Goal: Information Seeking & Learning: Learn about a topic

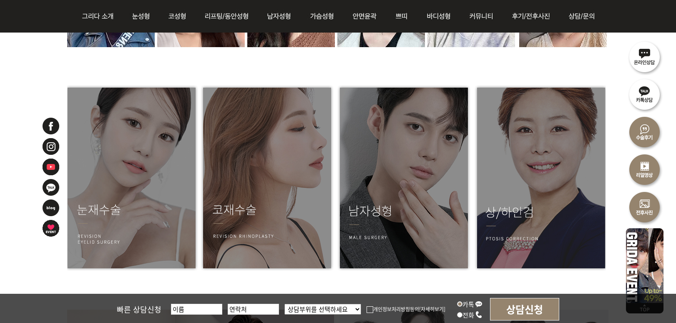
scroll to position [1125, 0]
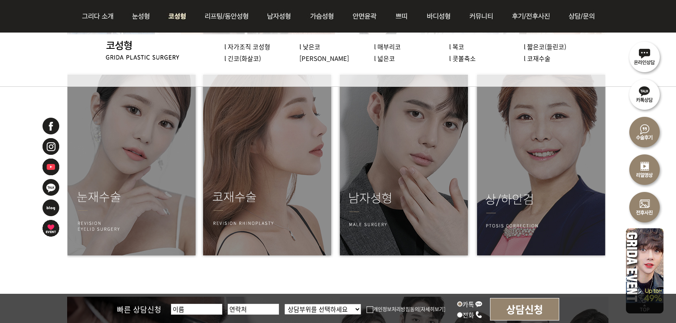
click at [186, 18] on img at bounding box center [177, 16] width 35 height 33
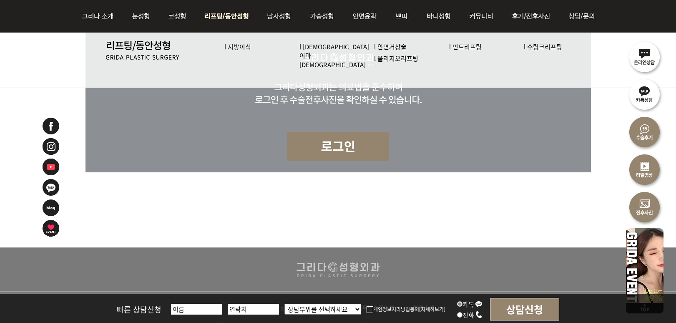
scroll to position [5334, 0]
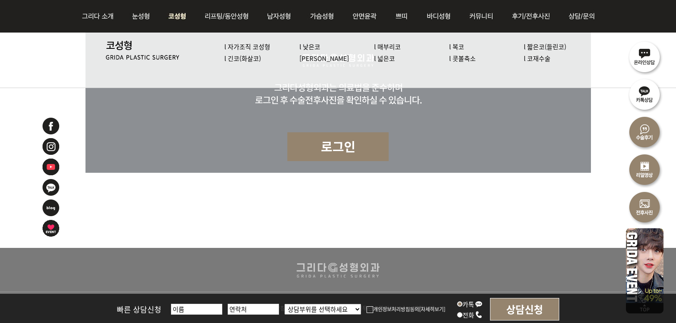
click at [186, 15] on img at bounding box center [177, 16] width 35 height 33
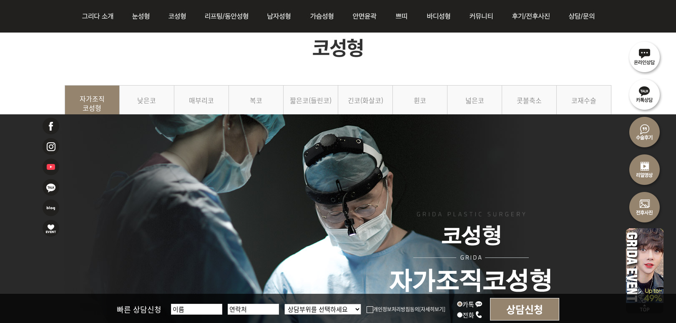
scroll to position [42, 0]
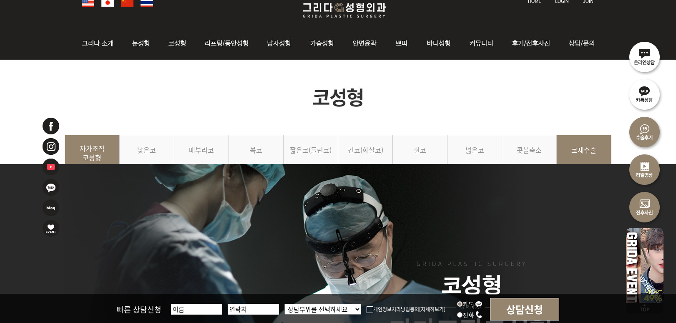
click at [594, 159] on link "코재수술" at bounding box center [583, 154] width 55 height 38
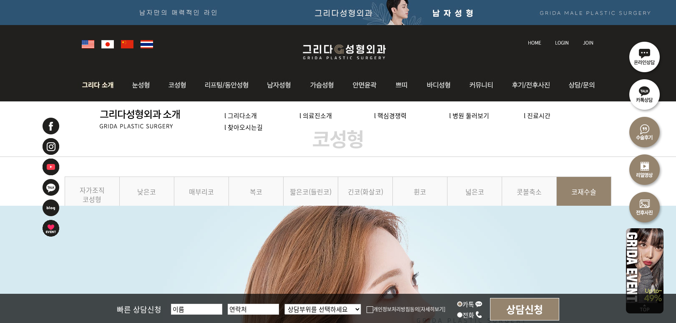
click at [325, 119] on link "l 의료진소개" at bounding box center [315, 115] width 33 height 9
